Goal: Transaction & Acquisition: Register for event/course

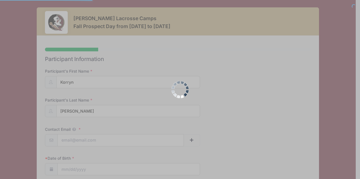
select select
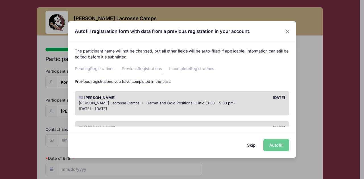
click at [253, 141] on button "Skip" at bounding box center [251, 145] width 20 height 12
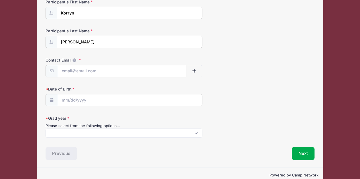
scroll to position [69, 0]
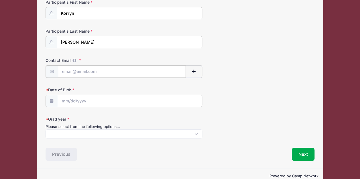
click at [97, 73] on input "Contact Email" at bounding box center [122, 72] width 128 height 12
type input "[EMAIL_ADDRESS][DOMAIN_NAME]"
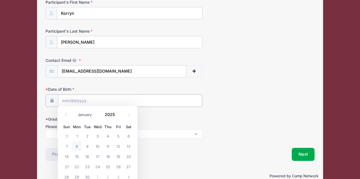
drag, startPoint x: 94, startPoint y: 101, endPoint x: 70, endPoint y: 101, distance: 23.3
click at [70, 101] on input "Date of Birth" at bounding box center [130, 101] width 144 height 12
click at [129, 115] on icon at bounding box center [129, 114] width 2 height 3
select select "10"
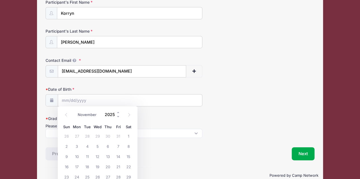
click at [110, 117] on input "2025" at bounding box center [111, 114] width 18 height 9
click at [119, 115] on span at bounding box center [118, 117] width 4 height 4
click at [109, 113] on input "2024" at bounding box center [111, 114] width 18 height 9
type input "2008"
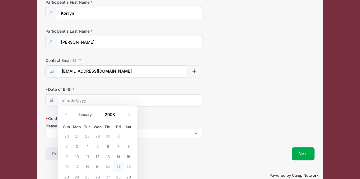
click at [121, 168] on span "21" at bounding box center [118, 167] width 10 height 10
type input "11/21/2008"
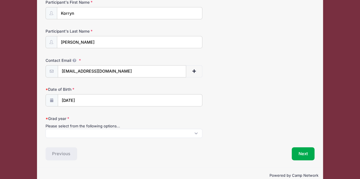
scroll to position [0, 0]
click at [97, 131] on span at bounding box center [123, 133] width 157 height 9
select select "2027"
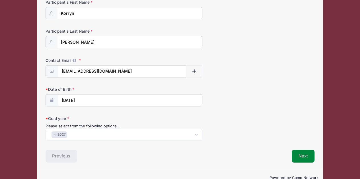
click at [307, 153] on button "Next" at bounding box center [302, 156] width 23 height 13
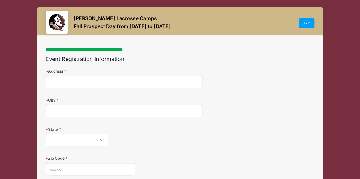
click at [112, 80] on input "Address" at bounding box center [123, 82] width 157 height 12
type input "45 Glen Alpin Rd"
click at [109, 105] on input "City" at bounding box center [123, 111] width 157 height 12
type input "Morristown"
click at [66, 146] on form "Address 45 Glen Alpin Rd City Morristown State Alabama Alaska American Samoa Ar…" at bounding box center [179, 176] width 269 height 214
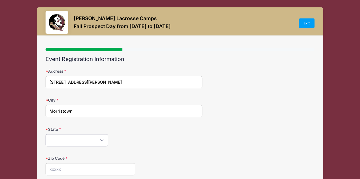
click at [60, 142] on select "Alabama Alaska American Samoa Arizona Arkansas Armed Forces Africa Armed Forces…" at bounding box center [76, 140] width 63 height 12
select select "NJ"
click at [45, 134] on select "Alabama Alaska American Samoa Arizona Arkansas Armed Forces Africa Armed Forces…" at bounding box center [76, 140] width 63 height 12
click at [73, 16] on div "Sara Tisdale Lacrosse Camps Fall Prospect Day from 09/14 to 09/14/2025 Exit" at bounding box center [179, 23] width 269 height 24
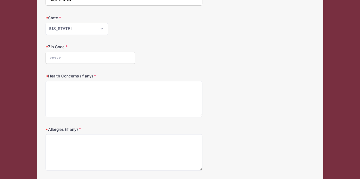
scroll to position [114, 0]
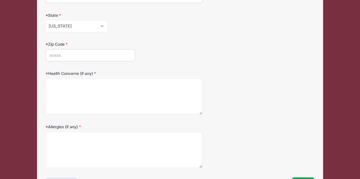
click at [64, 51] on input "Zip Code" at bounding box center [90, 55] width 90 height 12
click at [65, 53] on input "079" at bounding box center [90, 55] width 90 height 12
type input "07960"
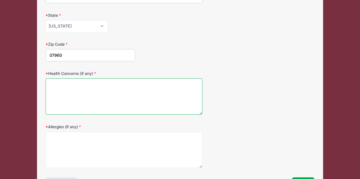
click at [87, 84] on textarea "Health Concerns (if any)" at bounding box center [123, 96] width 157 height 37
type textarea "none"
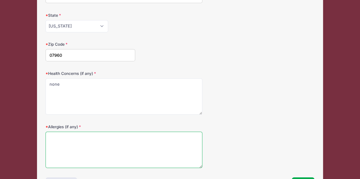
click at [83, 144] on textarea "Allergies (if any)" at bounding box center [123, 150] width 157 height 37
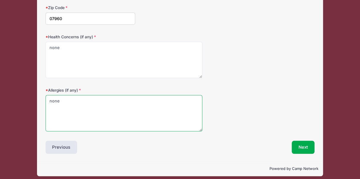
scroll to position [154, 0]
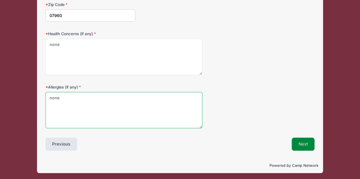
type textarea "none"
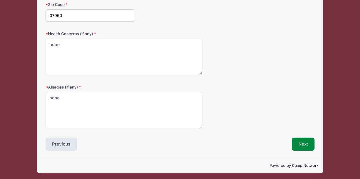
click at [294, 143] on button "Next" at bounding box center [302, 144] width 23 height 13
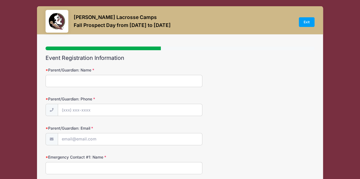
scroll to position [0, 0]
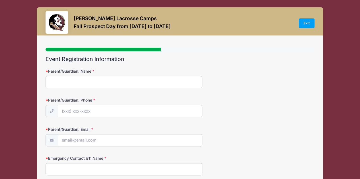
click at [89, 82] on input "Parent/Guardian: Name" at bounding box center [123, 82] width 157 height 12
type input "Kristen Peterson"
type input "(917) 817-0165"
type input "k"
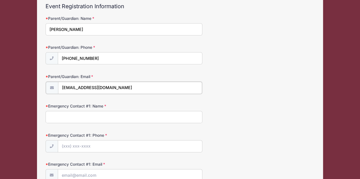
scroll to position [53, 0]
type input "kdpeterson1@verizon.net"
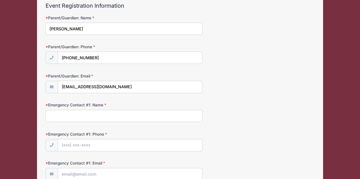
click at [99, 121] on input "Emergency Contact #1: Name" at bounding box center [123, 116] width 157 height 12
type input "Kristen Peterson"
type input "(917) 817-0165"
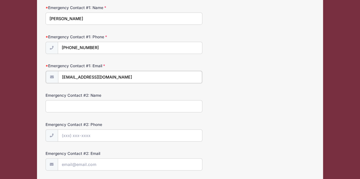
scroll to position [151, 0]
type input "kdpeterson1@verizon.net"
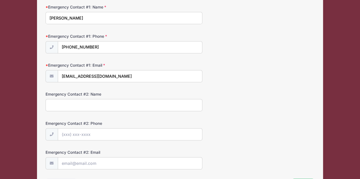
click at [87, 100] on input "Emergency Contact #2: Name" at bounding box center [123, 105] width 157 height 12
type input "K"
click at [224, 111] on form "Parent/Guardian: Name Kristen Peterson Parent/Guardian: Phone (917) 817-0165 Pa…" at bounding box center [179, 43] width 269 height 253
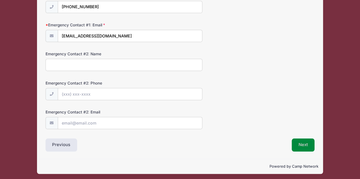
click at [304, 147] on button "Next" at bounding box center [302, 145] width 23 height 13
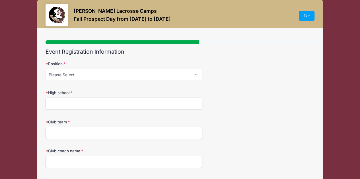
scroll to position [0, 0]
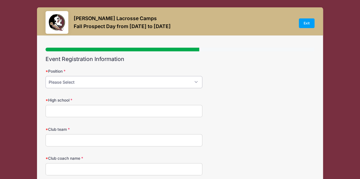
click at [121, 79] on select "Please Select Attack Midfield Defense Goalie" at bounding box center [123, 82] width 157 height 12
click at [45, 76] on select "Please Select Attack Midfield Defense Goalie" at bounding box center [123, 82] width 157 height 12
click at [78, 82] on select "Please Select Attack Midfield Defense Goalie" at bounding box center [123, 82] width 157 height 12
select select "Midfield"
click at [45, 76] on select "Please Select Attack Midfield Defense Goalie" at bounding box center [123, 82] width 157 height 12
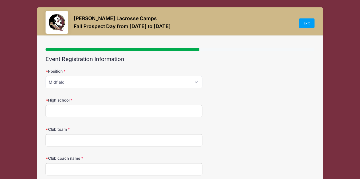
click at [84, 109] on input "High school" at bounding box center [123, 111] width 157 height 12
click at [84, 109] on input "Oak" at bounding box center [123, 111] width 157 height 12
type input "Oak Knoll School"
click at [83, 143] on input "Club team" at bounding box center [123, 140] width 157 height 12
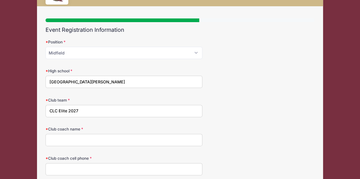
scroll to position [30, 0]
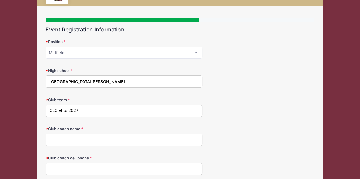
type input "CLC Elite 2027"
click at [82, 140] on input "Club coach name" at bounding box center [123, 140] width 157 height 12
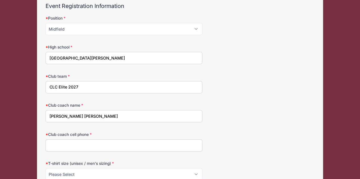
scroll to position [55, 0]
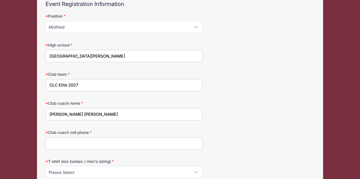
type input "Laura Brand Sias"
click at [78, 138] on input "Club coach cell phone" at bounding box center [123, 144] width 157 height 12
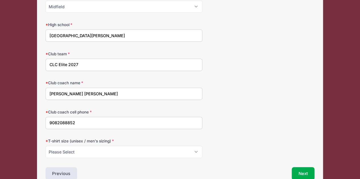
scroll to position [105, 0]
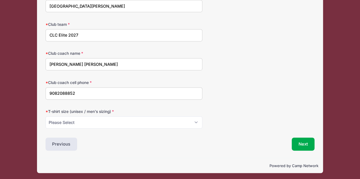
type input "9082088852"
click at [77, 118] on select "Please Select Small Medium Large XL" at bounding box center [123, 123] width 157 height 12
click at [126, 107] on form "Position Please Select Attack Midfield Defense Goalie High school Oak Knoll Sch…" at bounding box center [179, 45] width 269 height 165
click at [69, 121] on select "Please Select Small Medium Large XL" at bounding box center [123, 123] width 157 height 12
select select "Small"
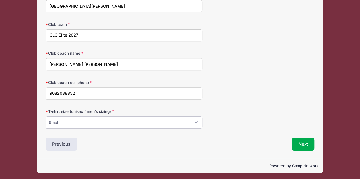
click at [45, 117] on select "Please Select Small Medium Large XL" at bounding box center [123, 123] width 157 height 12
click at [307, 141] on button "Next" at bounding box center [302, 144] width 23 height 13
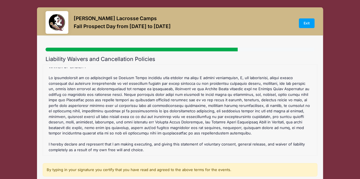
scroll to position [87, 0]
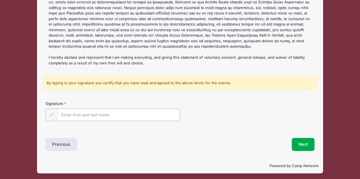
click at [123, 117] on input "Signature" at bounding box center [118, 115] width 123 height 12
type input "Korryn Peterson"
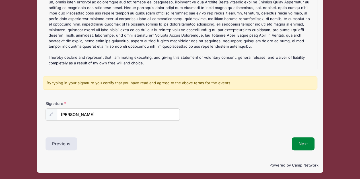
click at [307, 140] on button "Next" at bounding box center [302, 144] width 23 height 13
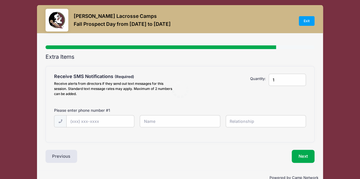
scroll to position [0, 0]
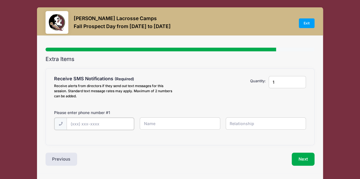
click at [103, 123] on input "text" at bounding box center [100, 124] width 67 height 12
type input "(9"
click at [158, 146] on div "Extra Items Receive SMS Notifications Receive alerts from directors if they sen…" at bounding box center [179, 110] width 269 height 109
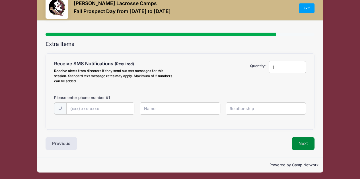
click at [301, 146] on button "Next" at bounding box center [302, 143] width 23 height 13
click at [305, 144] on button "Next" at bounding box center [302, 143] width 23 height 13
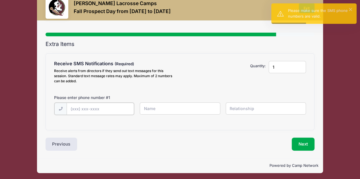
click at [97, 106] on input "text" at bounding box center [100, 109] width 67 height 12
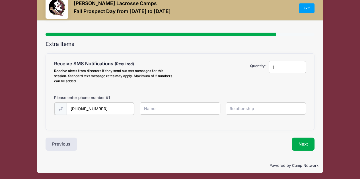
type input "(917) 817-0165"
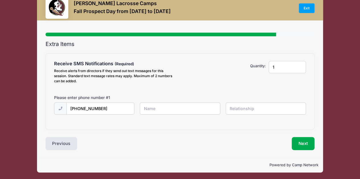
click at [150, 107] on input "text" at bounding box center [180, 109] width 80 height 12
type input "Kristen Peterson"
click at [242, 113] on input "text" at bounding box center [265, 109] width 80 height 12
type input "Mother"
click at [303, 142] on button "Next" at bounding box center [302, 143] width 23 height 13
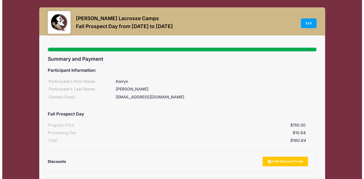
scroll to position [80, 0]
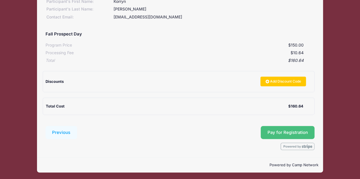
click at [279, 130] on button "Pay for Registration" at bounding box center [287, 132] width 54 height 13
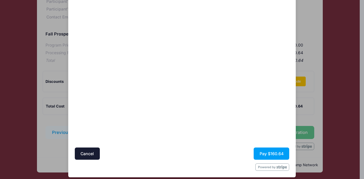
scroll to position [48, 0]
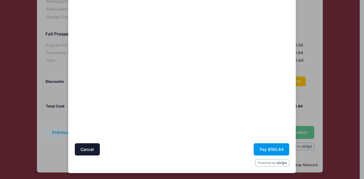
click at [263, 149] on button "Pay $160.64" at bounding box center [272, 150] width 36 height 12
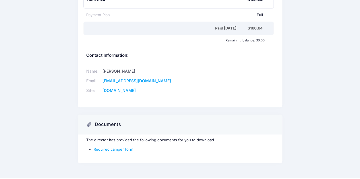
scroll to position [182, 0]
click at [88, 124] on icon at bounding box center [89, 124] width 6 height 0
click at [87, 124] on icon at bounding box center [89, 124] width 6 height 0
click at [88, 124] on icon at bounding box center [89, 124] width 6 height 0
